Goal: Transaction & Acquisition: Purchase product/service

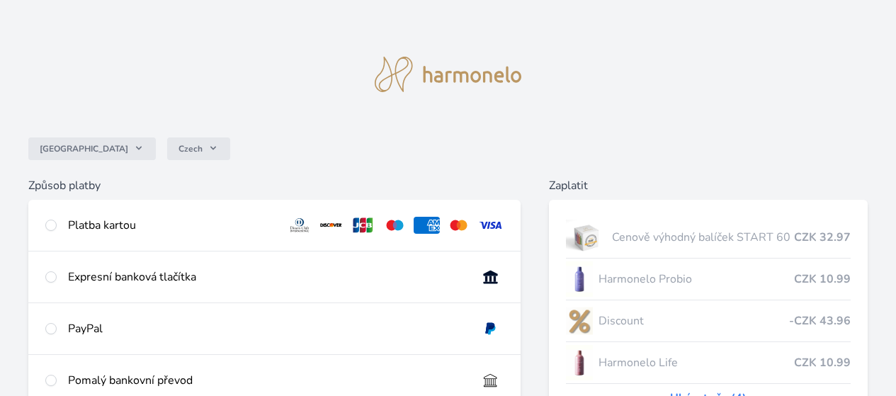
scroll to position [109, 0]
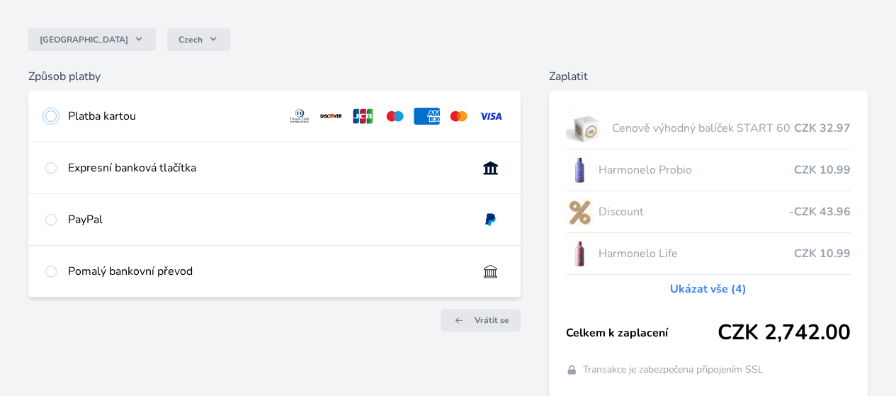
click at [57, 113] on input "radio" at bounding box center [50, 115] width 11 height 11
radio input "true"
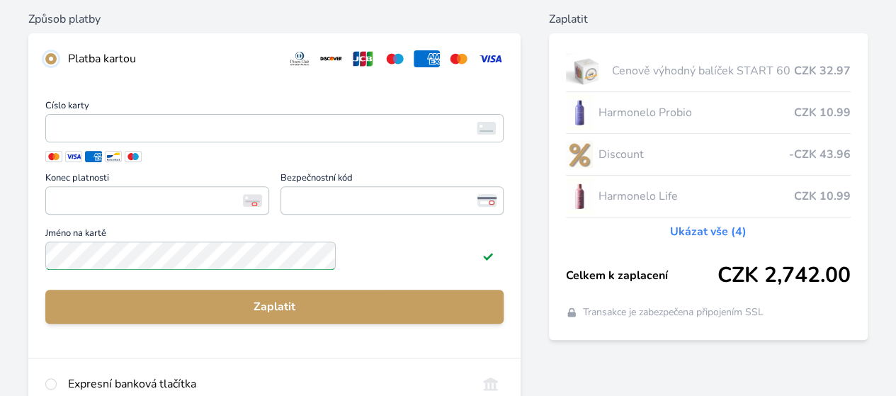
scroll to position [167, 0]
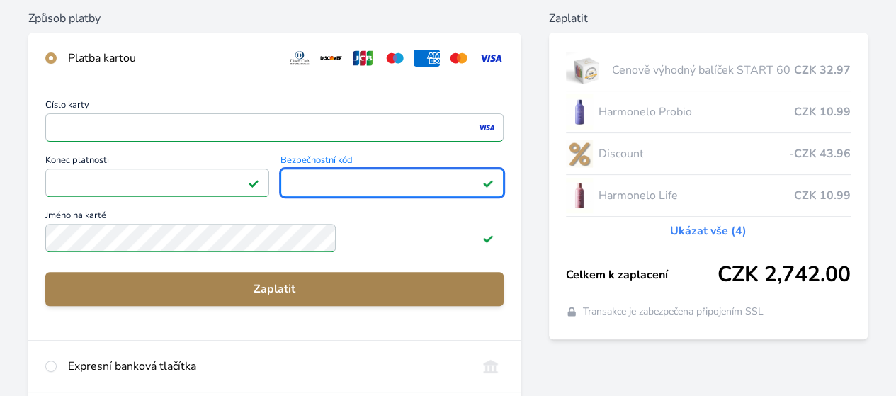
click at [258, 290] on span "Zaplatit" at bounding box center [275, 288] width 436 height 17
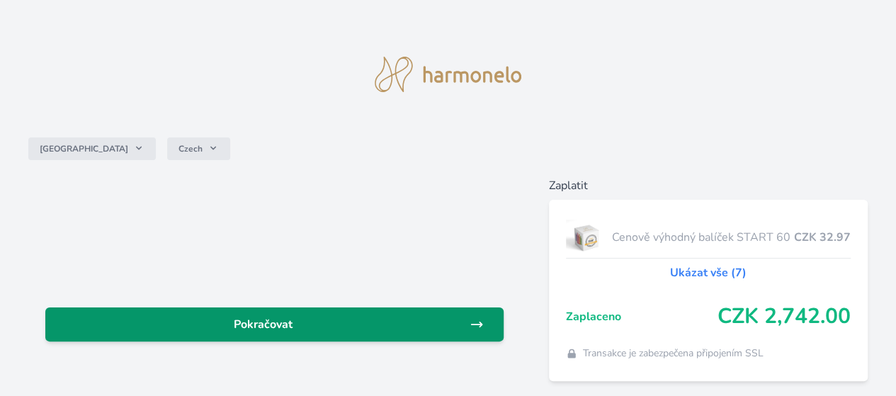
click at [340, 320] on span "Pokračovat" at bounding box center [263, 324] width 413 height 17
